Goal: Task Accomplishment & Management: Manage account settings

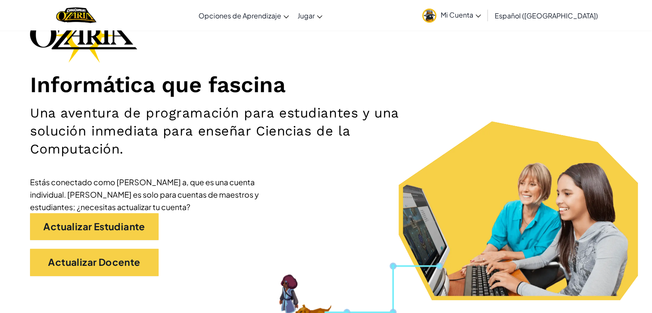
scroll to position [69, 0]
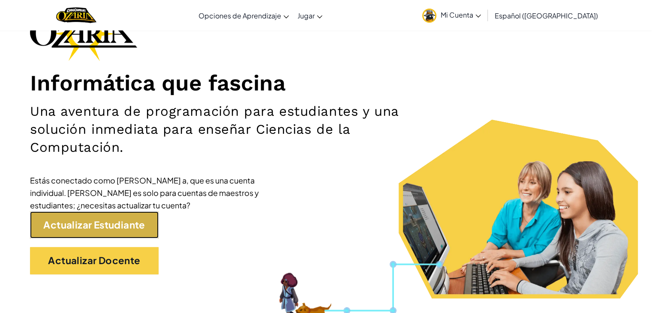
click at [94, 225] on link "Actualizar Estudiante" at bounding box center [94, 224] width 129 height 27
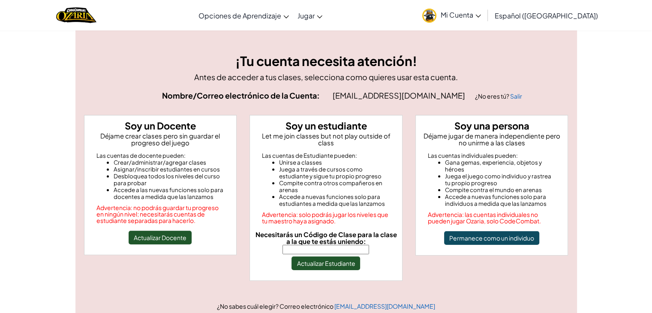
click at [297, 245] on input "Necesitarás un Código de Clase para la clase a la que te estás uniendo:" at bounding box center [326, 249] width 87 height 9
type input "ForkRoadBack"
click at [331, 256] on button "Actualizar Estudiante" at bounding box center [326, 263] width 69 height 14
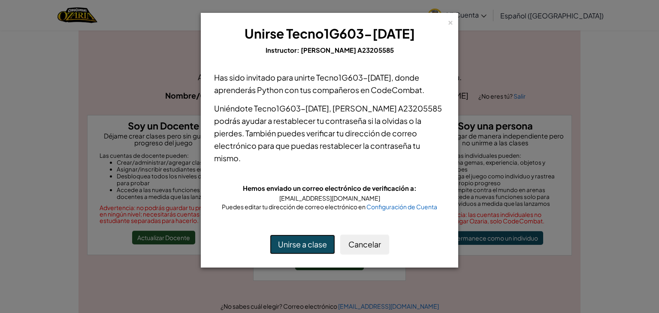
click at [311, 235] on button "Unirse a clase" at bounding box center [302, 245] width 65 height 20
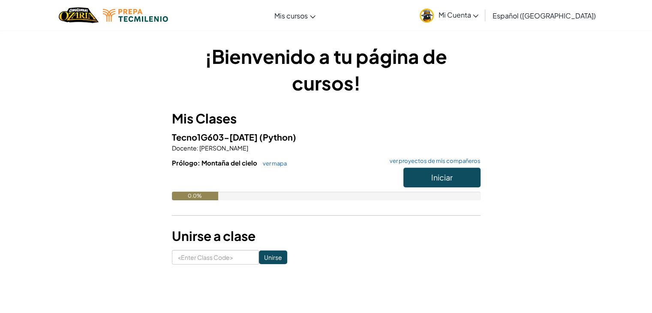
click at [478, 14] on span "Mi Cuenta" at bounding box center [458, 14] width 40 height 9
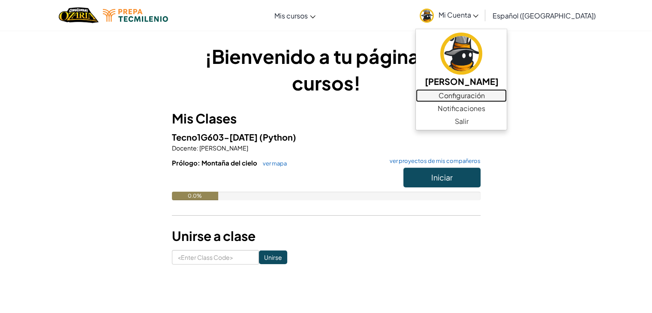
click at [472, 93] on link "Configuración" at bounding box center [461, 95] width 91 height 13
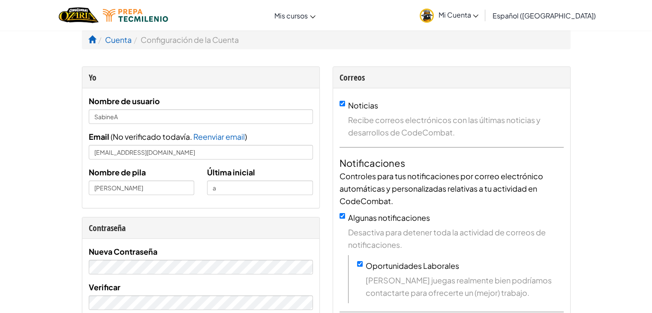
click at [475, 17] on span "Mi Cuenta" at bounding box center [458, 14] width 40 height 9
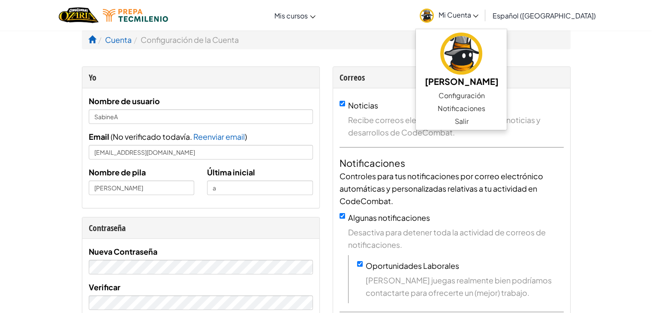
drag, startPoint x: 608, startPoint y: 84, endPoint x: 619, endPoint y: 66, distance: 21.0
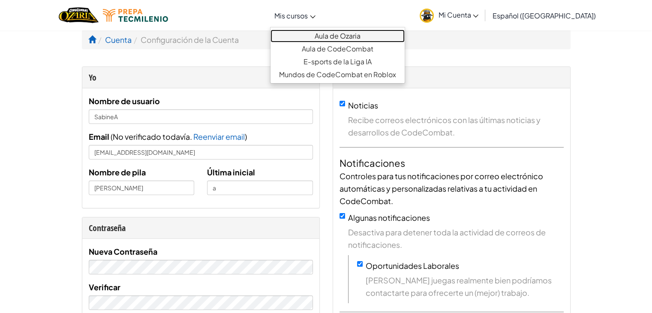
click at [334, 35] on link "Aula de Ozaria" at bounding box center [338, 36] width 134 height 13
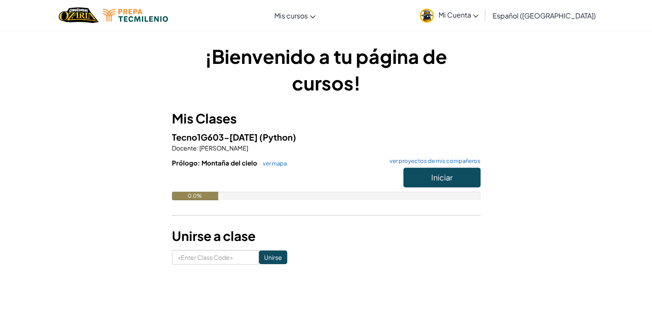
click at [478, 15] on span "Mi Cuenta" at bounding box center [458, 14] width 40 height 9
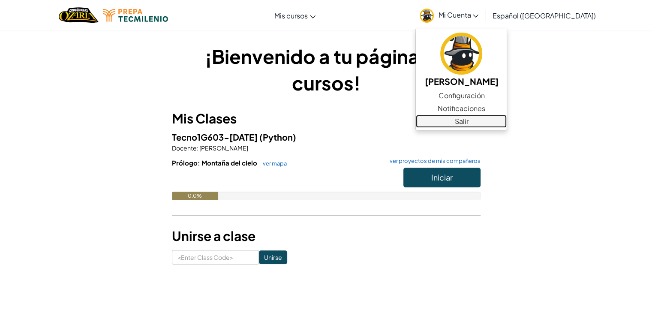
click at [472, 124] on link "Salir" at bounding box center [461, 121] width 91 height 13
